Goal: Use online tool/utility: Utilize a website feature to perform a specific function

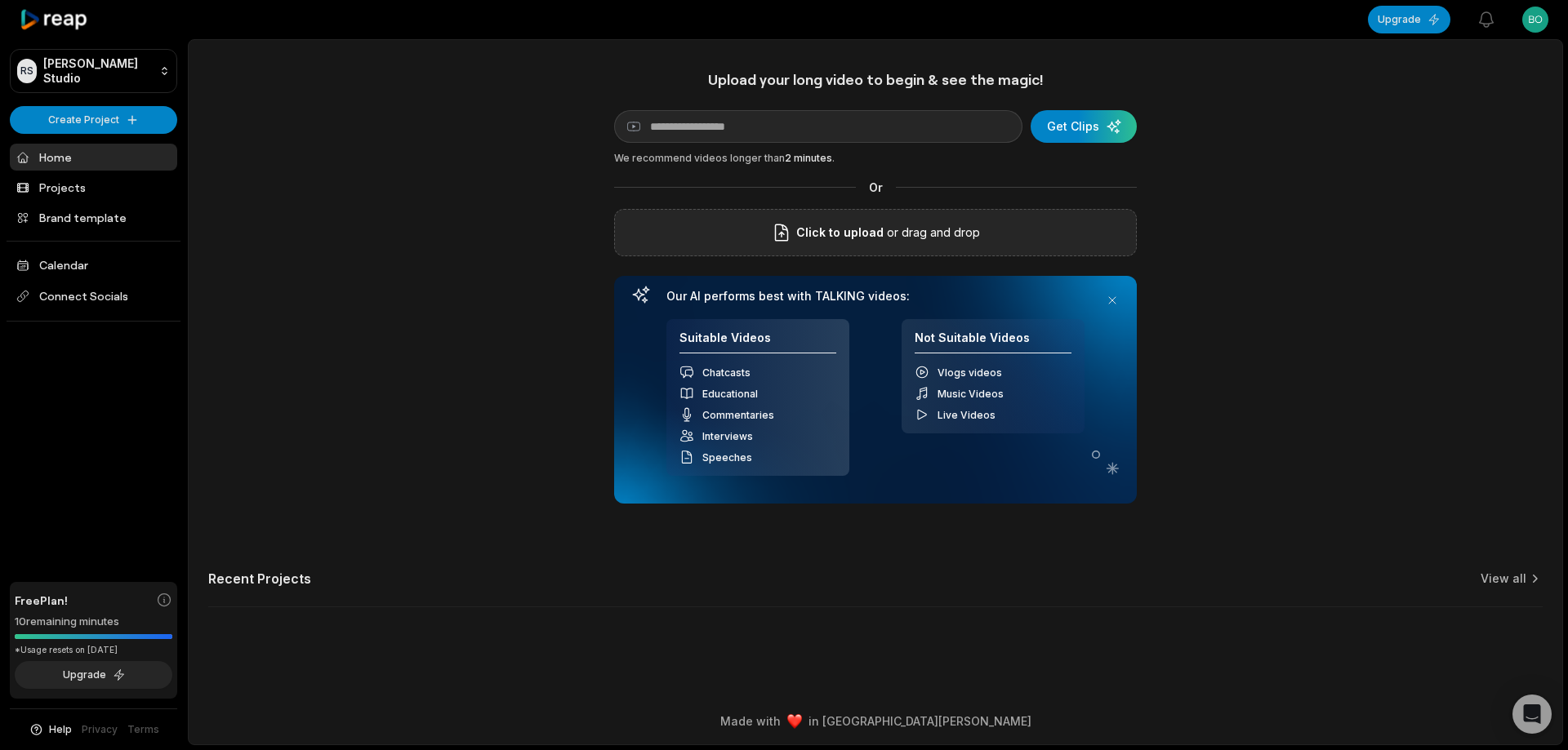
click at [822, 242] on span "Click to upload" at bounding box center [840, 232] width 88 height 20
click at [0, 0] on input "Click to upload" at bounding box center [0, 0] width 0 height 0
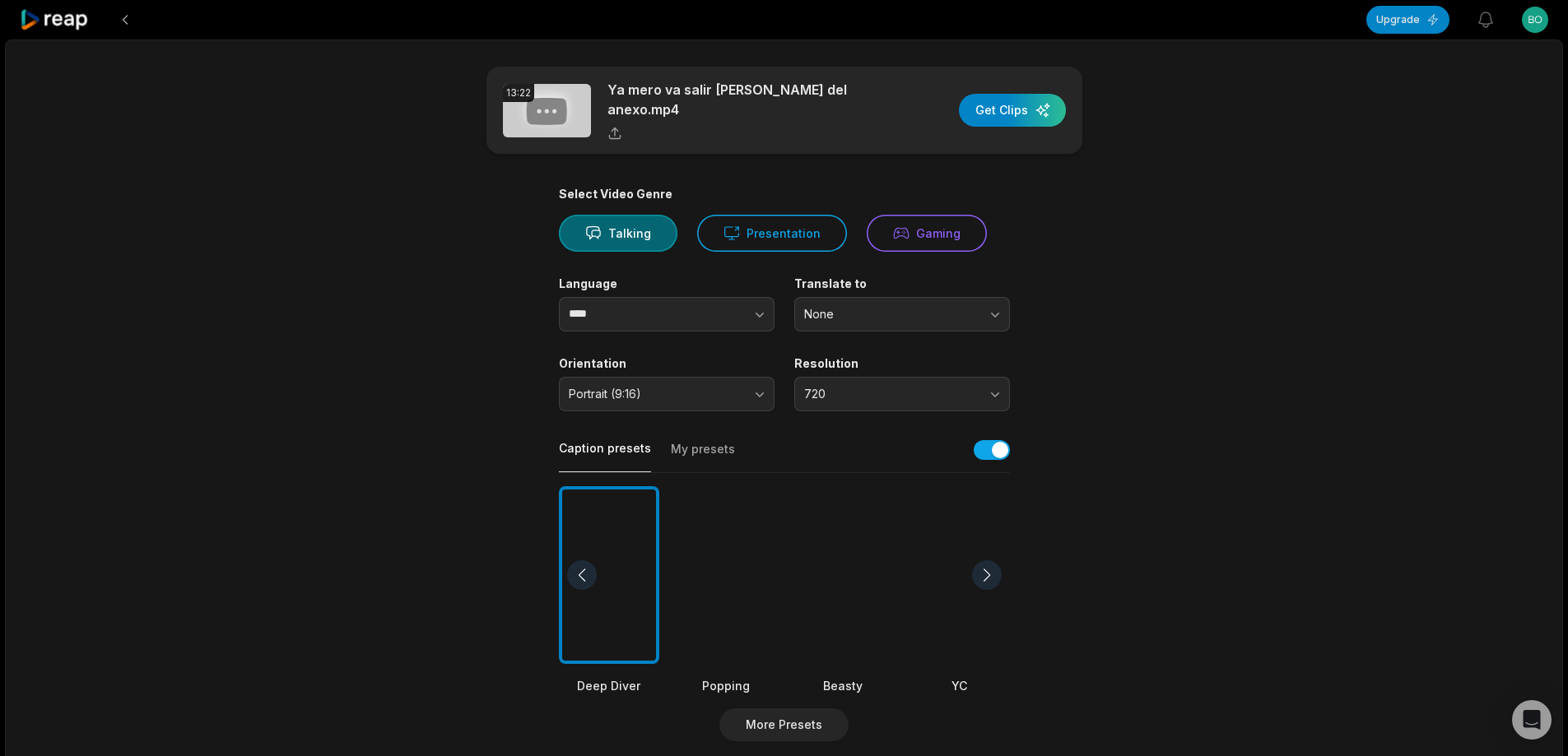
click at [809, 546] on div at bounding box center [842, 575] width 101 height 179
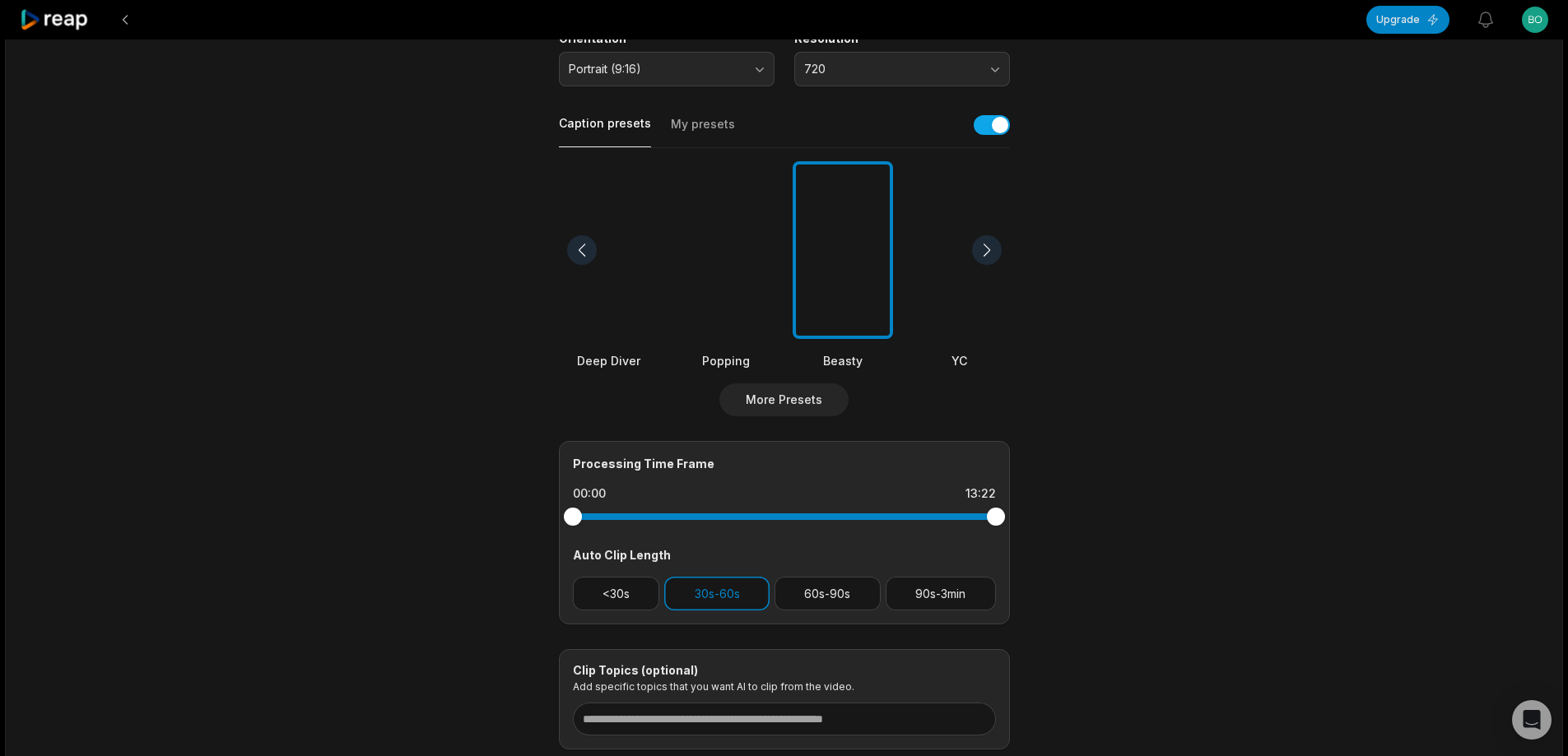
scroll to position [412, 0]
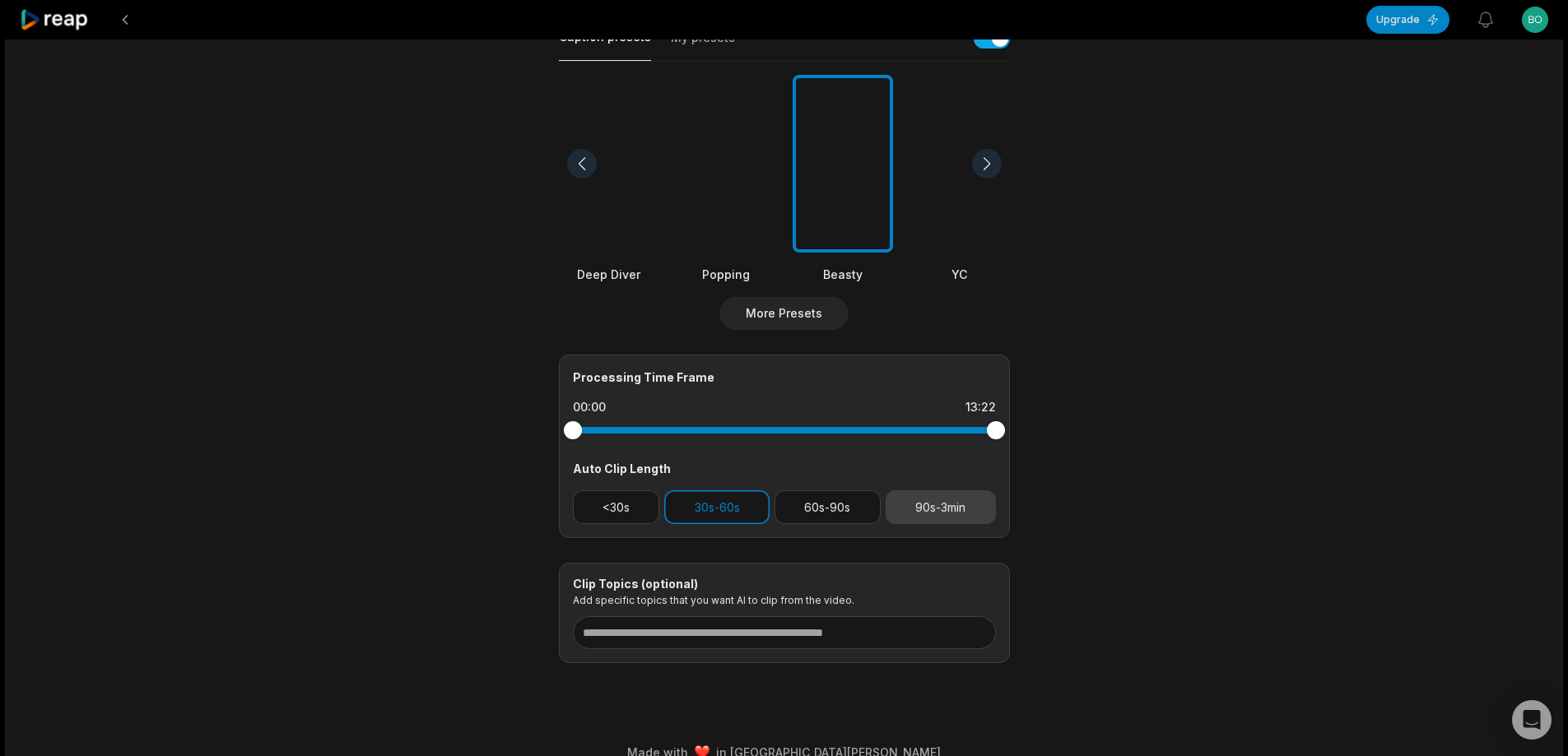
click at [939, 498] on button "90s-3min" at bounding box center [940, 508] width 110 height 34
click at [696, 494] on button "30s-60s" at bounding box center [716, 508] width 105 height 34
drag, startPoint x: 991, startPoint y: 426, endPoint x: 888, endPoint y: 425, distance: 103.0
click at [888, 425] on div at bounding box center [888, 430] width 18 height 18
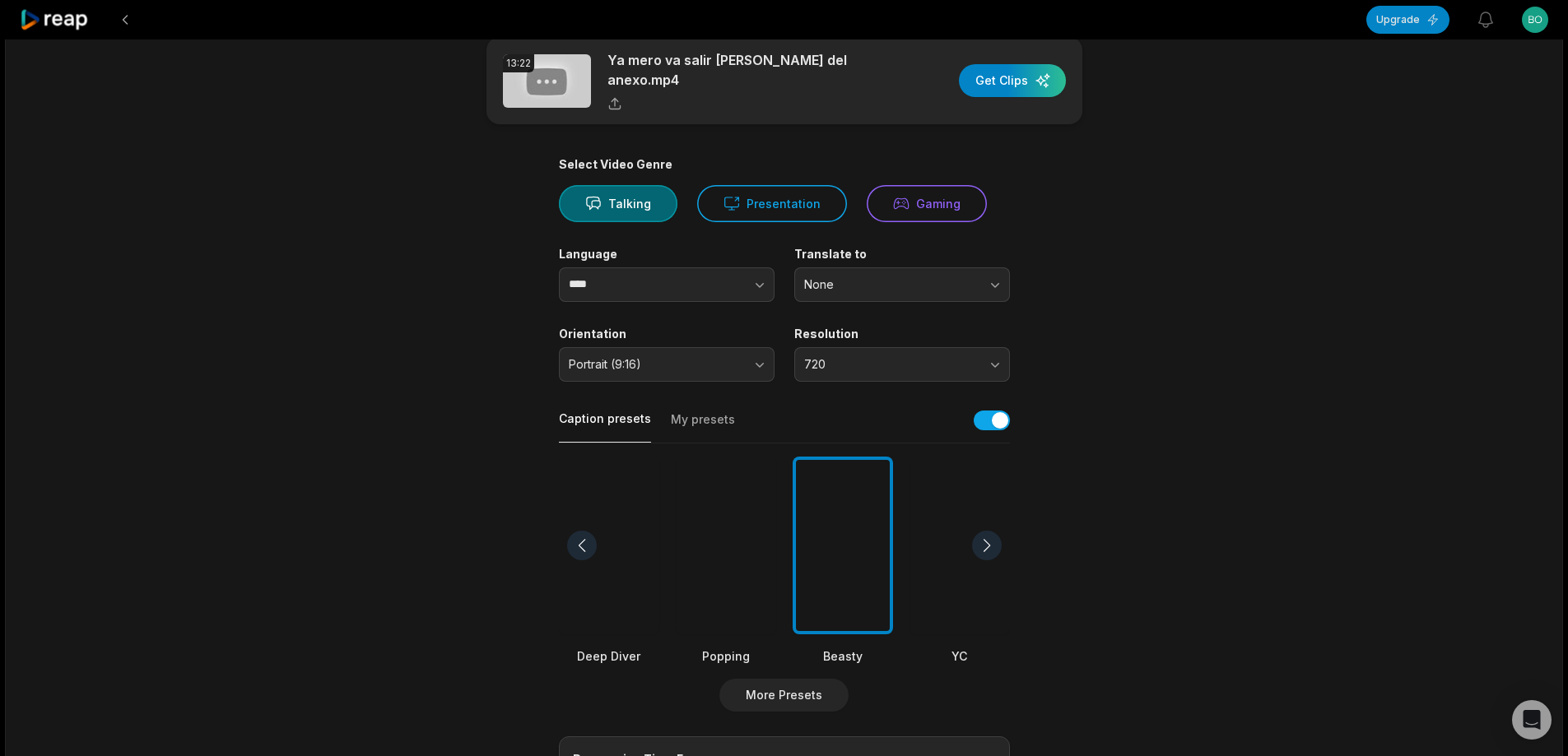
scroll to position [0, 0]
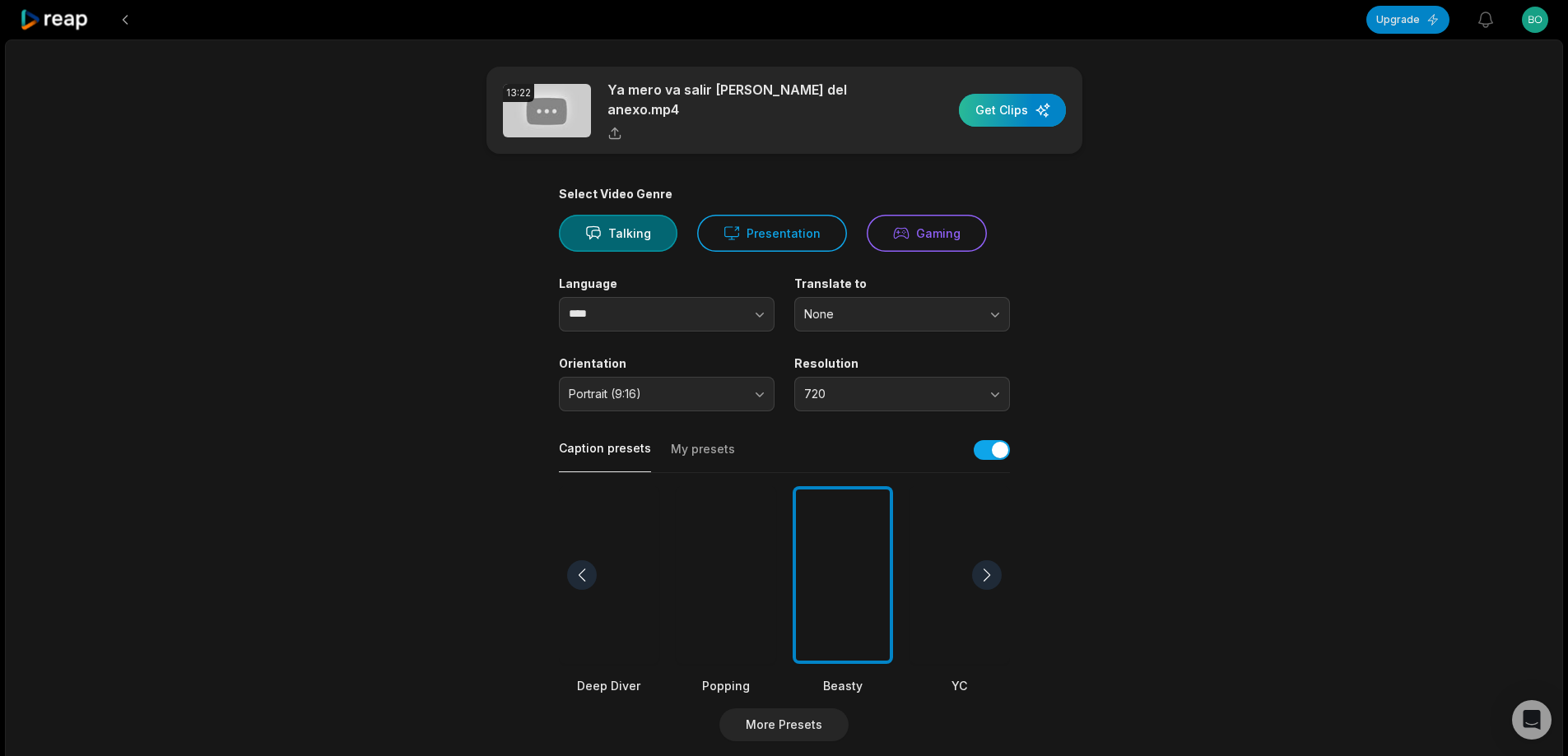
click at [1026, 111] on div "button" at bounding box center [1012, 110] width 107 height 33
